Goal: Transaction & Acquisition: Book appointment/travel/reservation

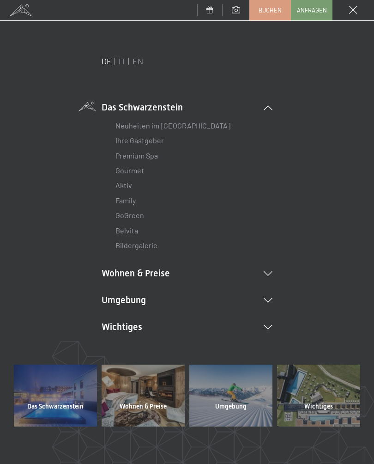
click at [121, 61] on link "IT" at bounding box center [122, 61] width 7 height 10
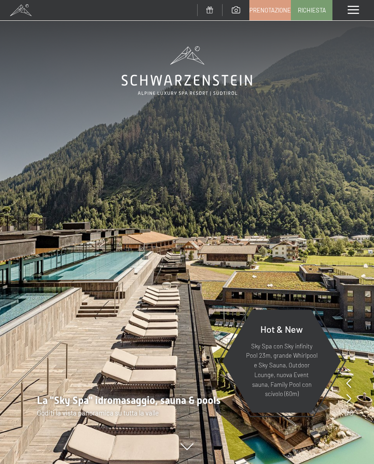
click at [271, 9] on span "Prenotazione" at bounding box center [270, 10] width 42 height 8
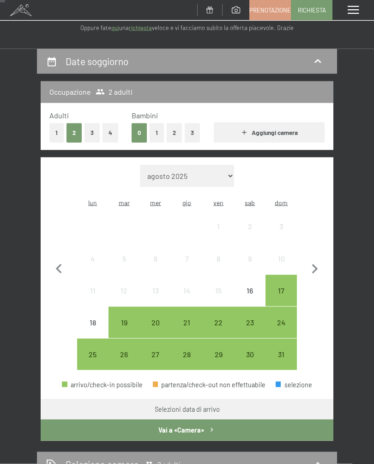
scroll to position [67, 0]
click at [317, 264] on icon "button" at bounding box center [314, 268] width 19 height 19
select select "2025-09-01"
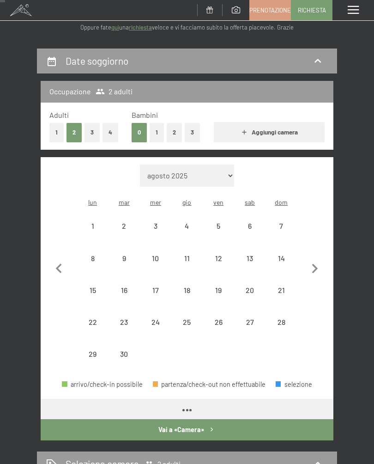
select select "2025-09-01"
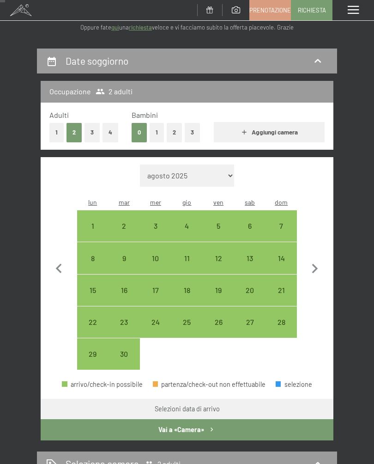
click at [188, 222] on div "4" at bounding box center [187, 237] width 30 height 30
select select "2025-09-01"
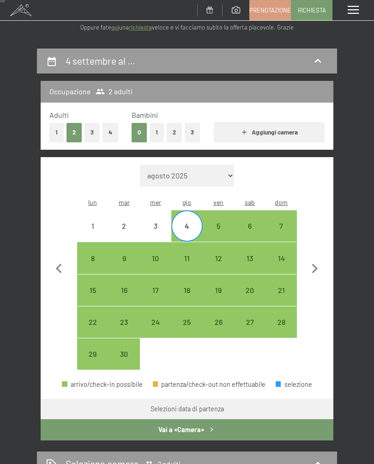
click at [286, 222] on div "7" at bounding box center [282, 237] width 30 height 30
select select "2025-09-01"
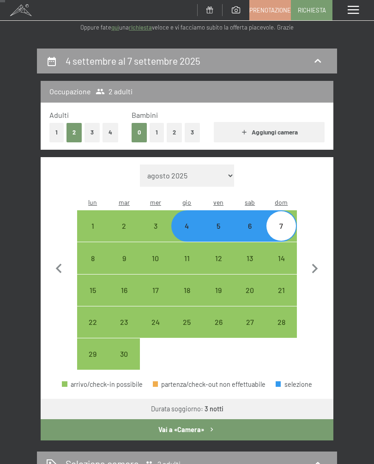
click at [293, 420] on button "Vai a «Camera»" at bounding box center [187, 429] width 293 height 21
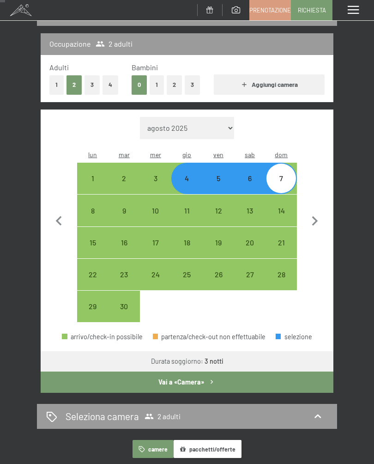
select select "2025-09-01"
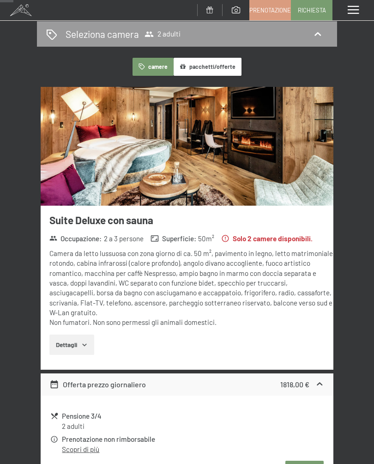
scroll to position [0, 0]
